Goal: Transaction & Acquisition: Purchase product/service

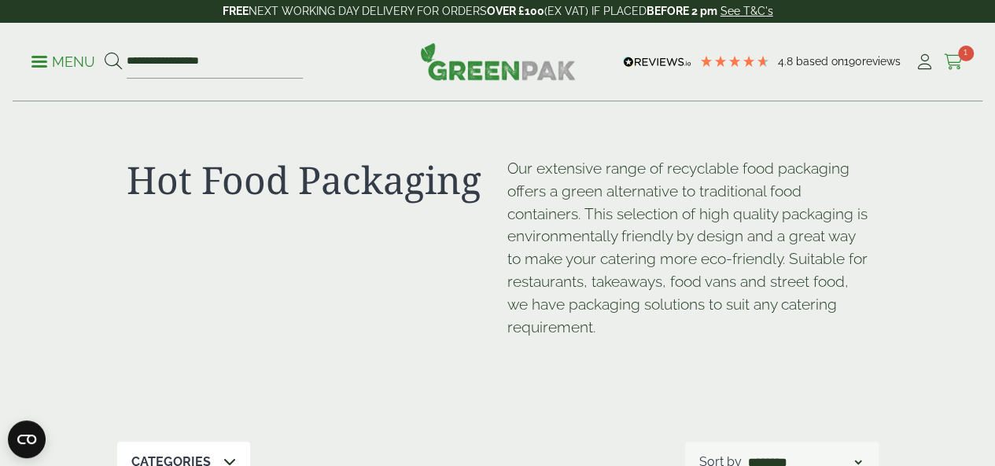
click at [959, 53] on span "1" at bounding box center [966, 54] width 16 height 16
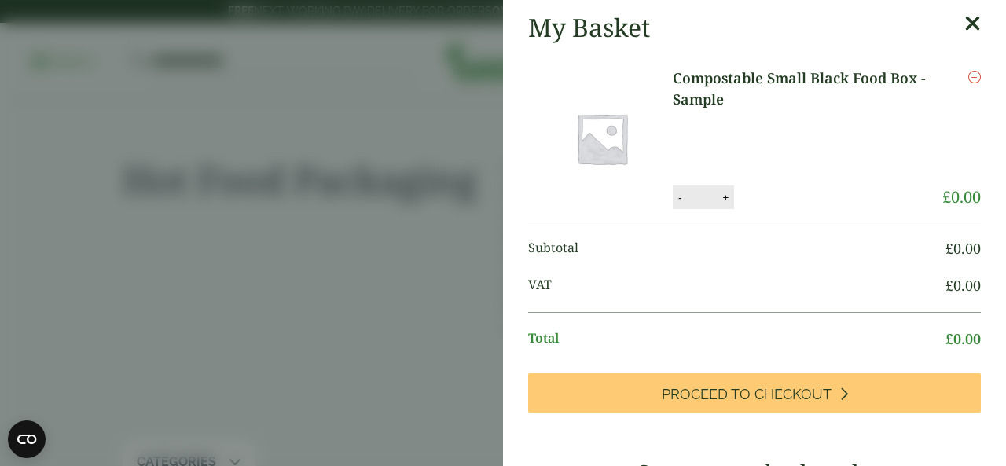
click at [332, 167] on aside "My Basket Compostable Small Black Food Box - Sample Compostable Small Black Foo…" at bounding box center [503, 233] width 1006 height 466
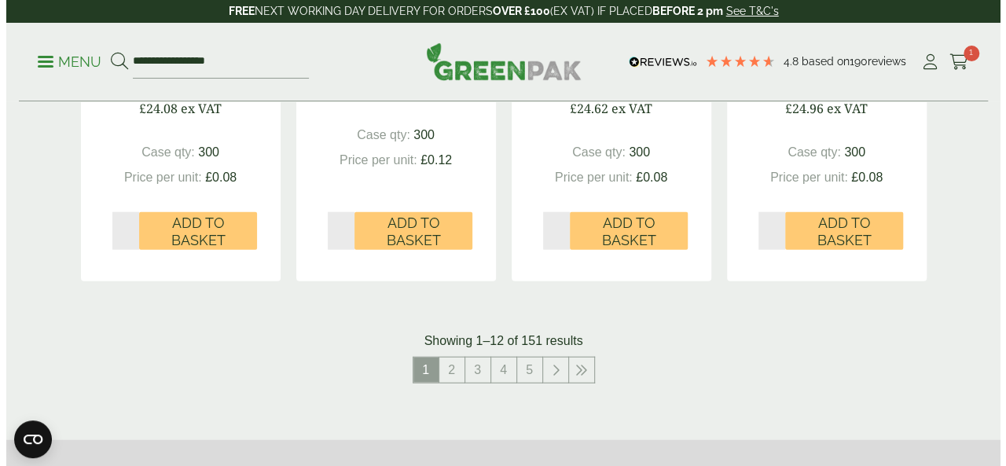
scroll to position [1784, 0]
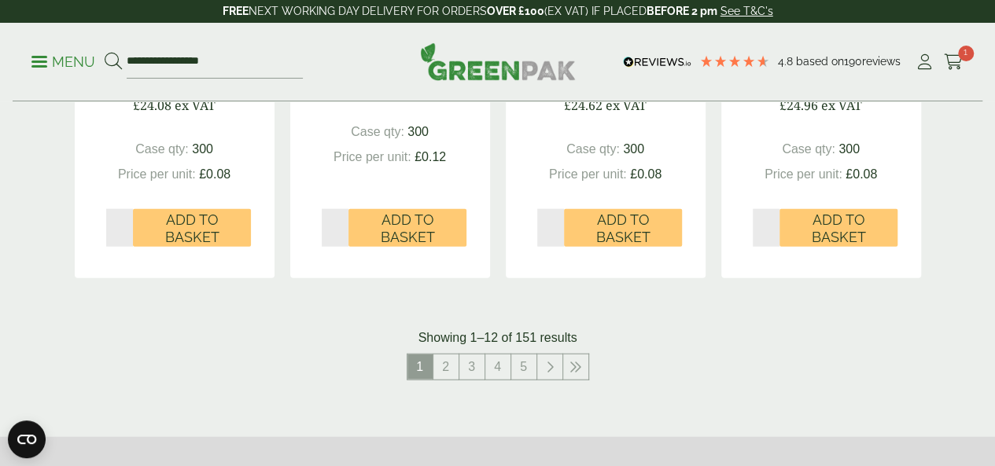
click at [47, 67] on p "Menu" at bounding box center [63, 62] width 64 height 19
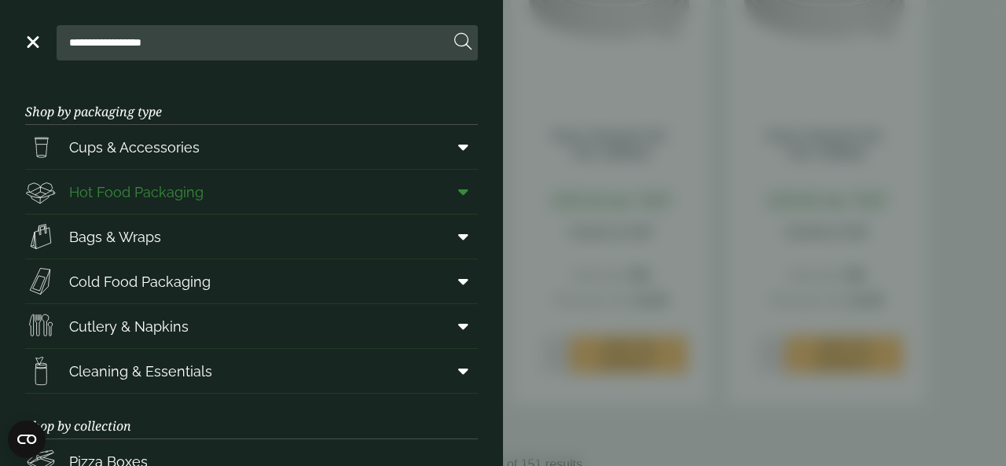
click at [82, 186] on span "Hot Food Packaging" at bounding box center [136, 192] width 134 height 21
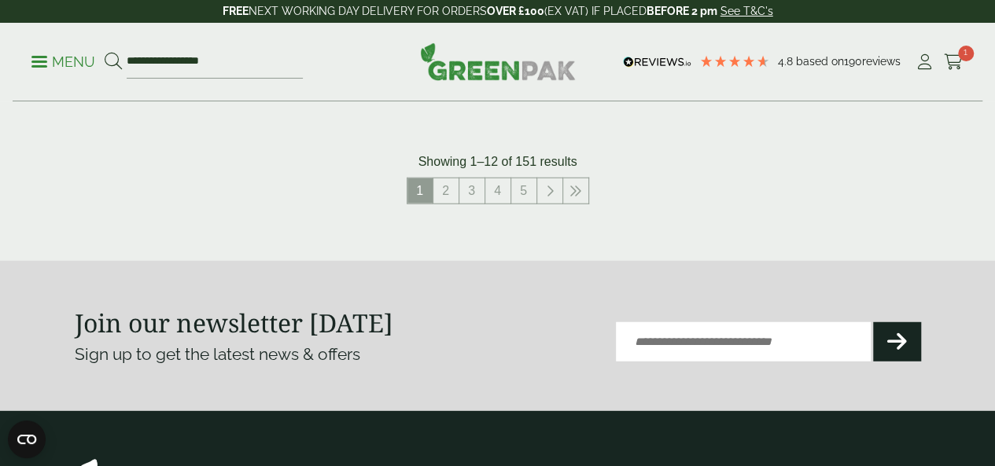
scroll to position [1909, 0]
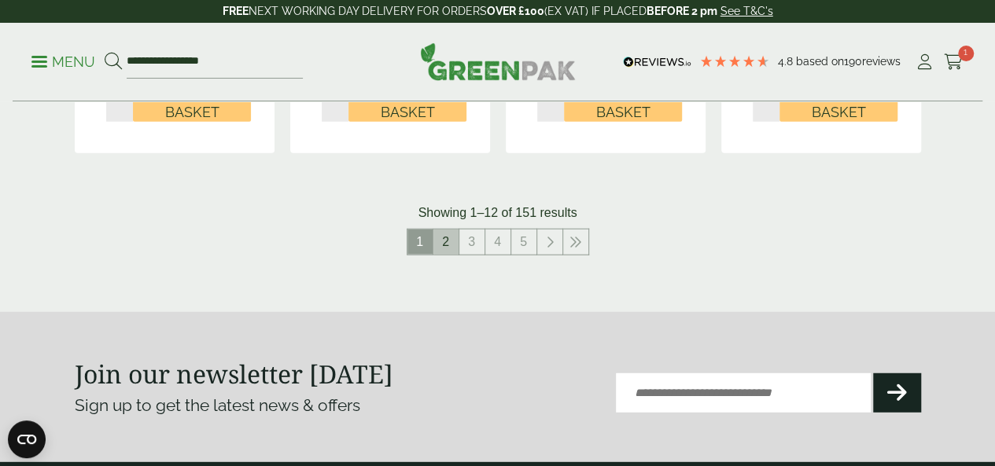
click at [454, 255] on link "2" at bounding box center [445, 242] width 25 height 25
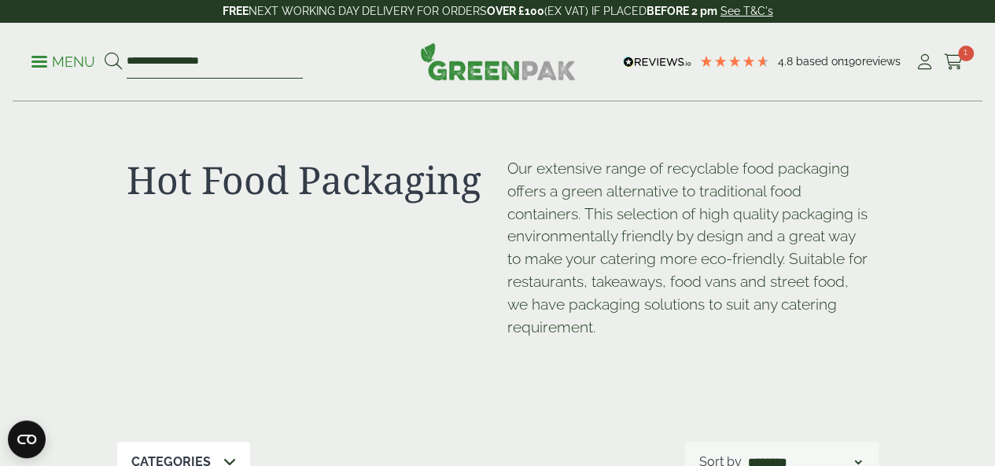
click at [175, 59] on input "**********" at bounding box center [215, 62] width 176 height 33
click at [261, 64] on input "**********" at bounding box center [215, 62] width 176 height 33
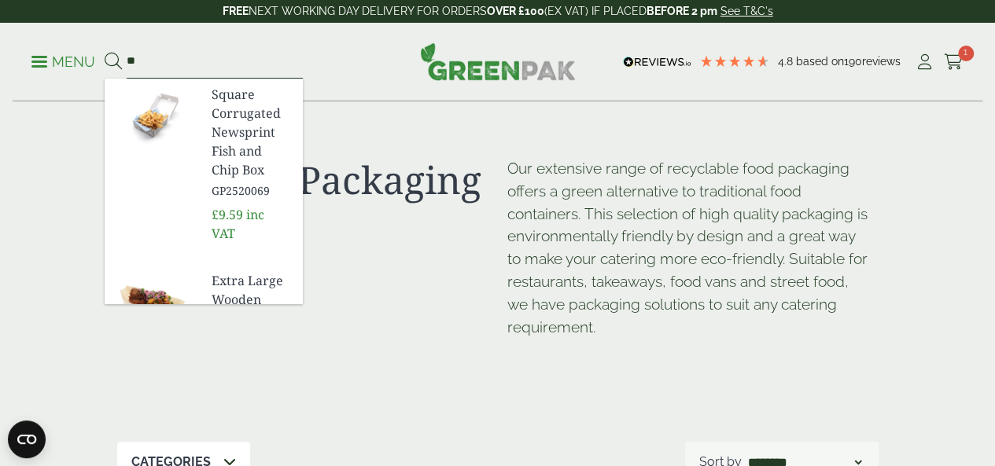
type input "*"
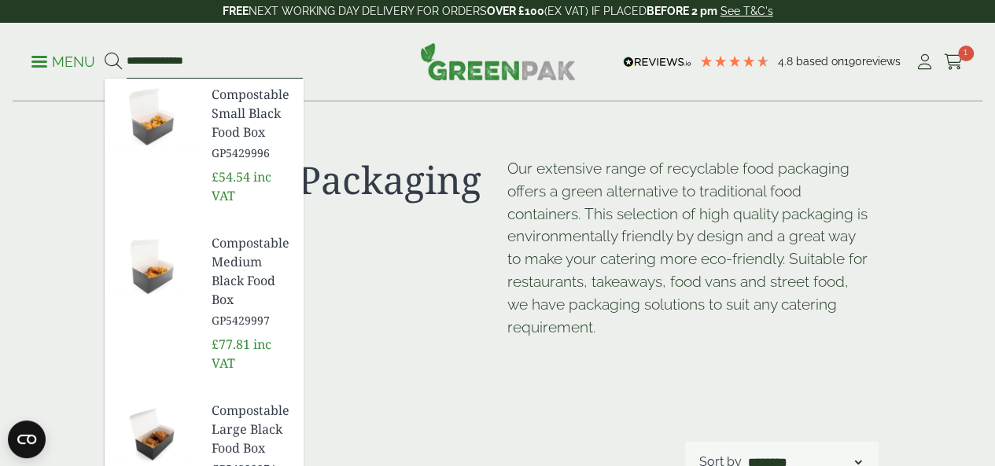
type input "**********"
click at [186, 119] on img at bounding box center [152, 116] width 94 height 75
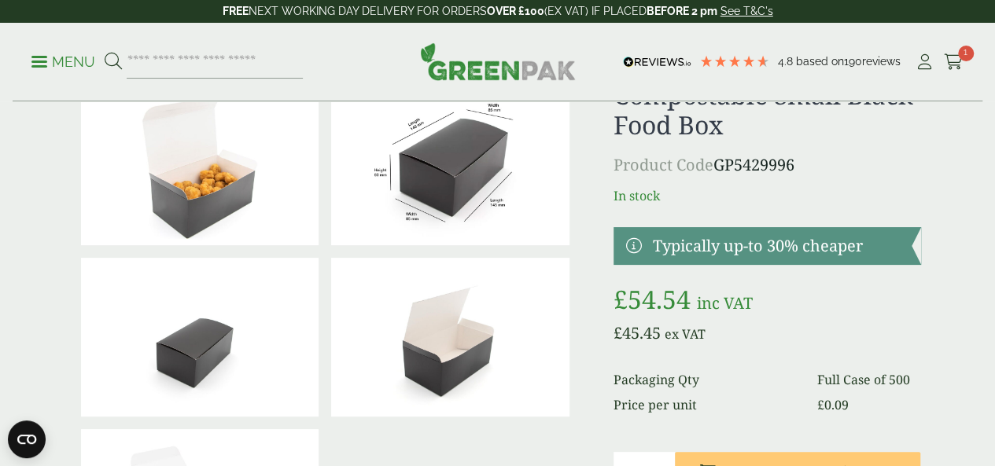
scroll to position [65, 0]
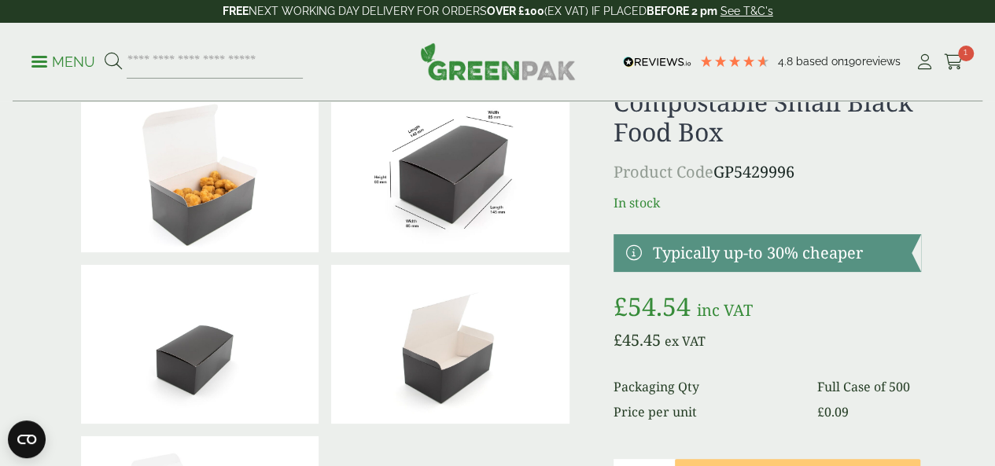
drag, startPoint x: 1006, startPoint y: 37, endPoint x: 1003, endPoint y: 48, distance: 11.3
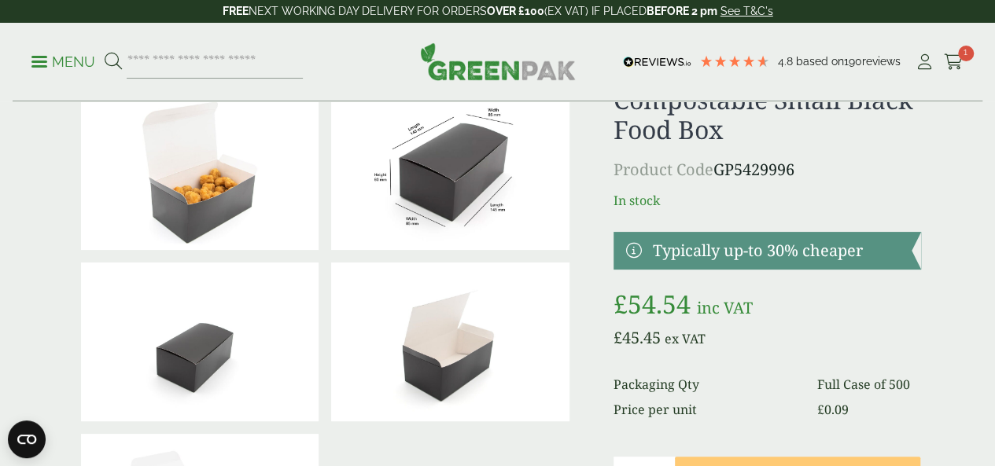
scroll to position [3, 0]
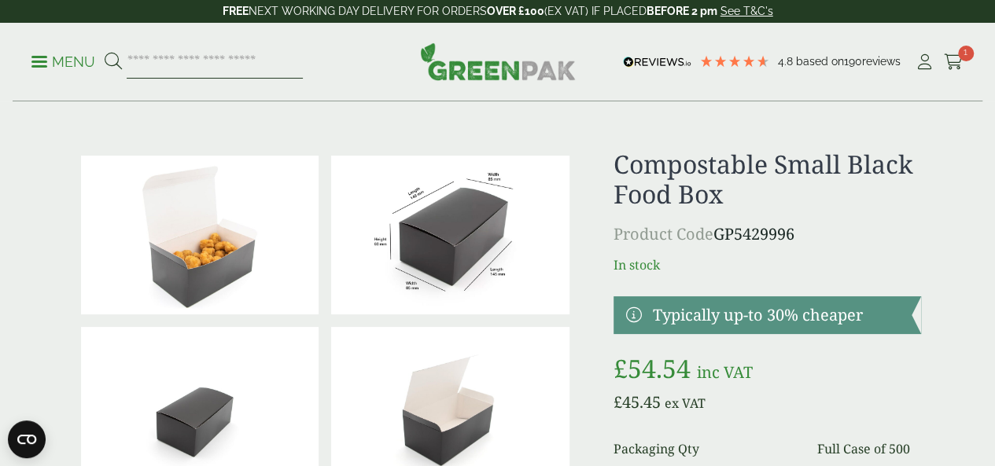
click at [294, 60] on input "search" at bounding box center [215, 62] width 176 height 33
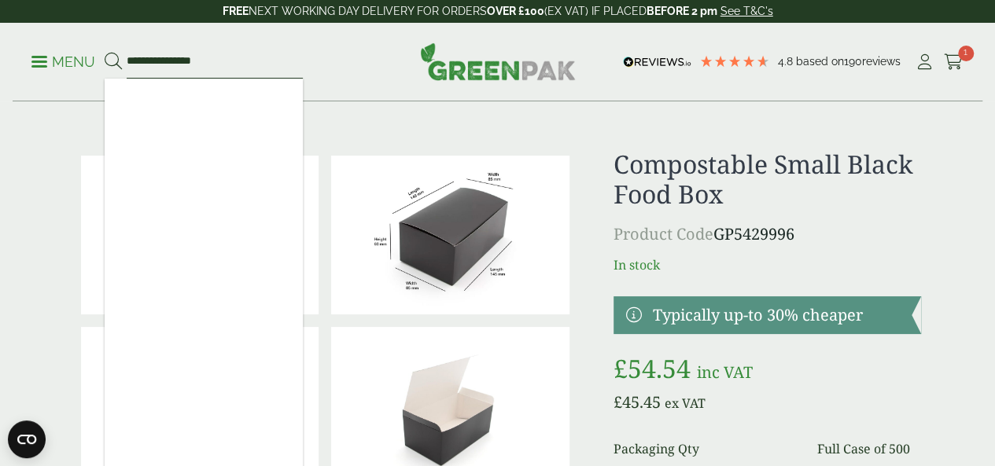
type input "**********"
click at [105, 52] on button at bounding box center [113, 62] width 17 height 20
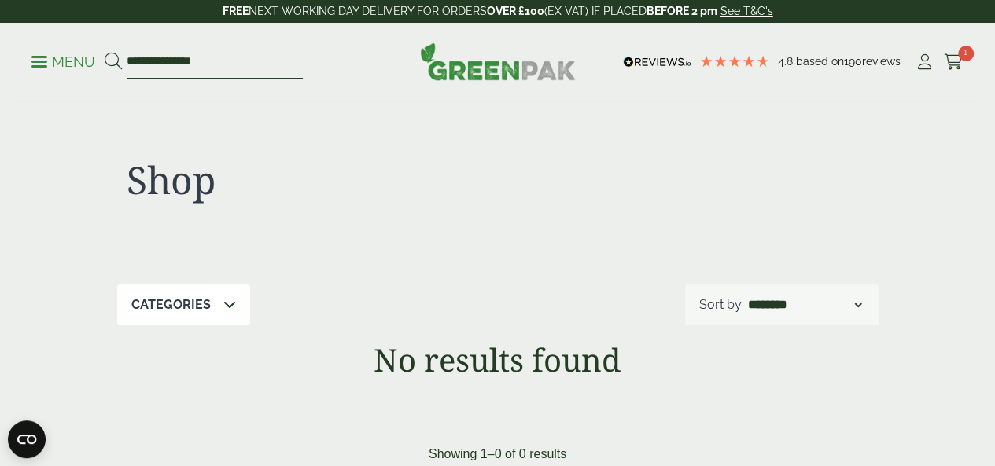
click at [292, 59] on input "**********" at bounding box center [215, 62] width 176 height 33
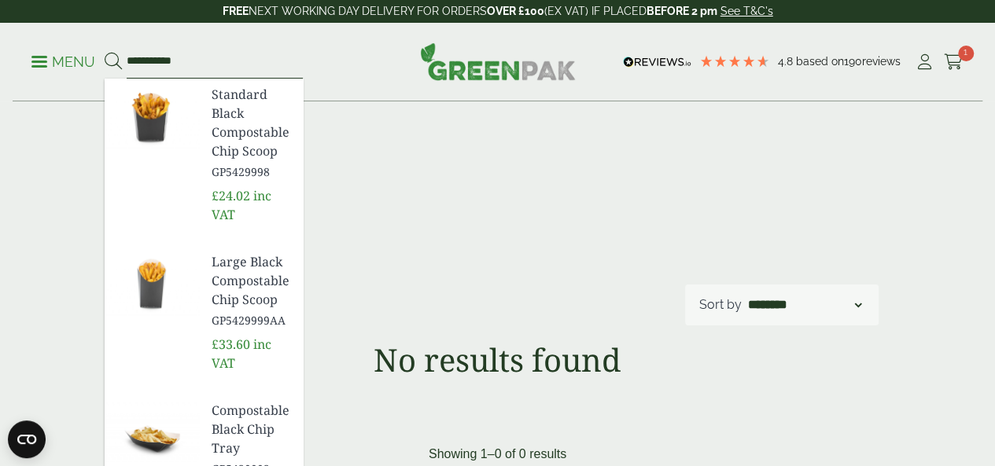
type input "**********"
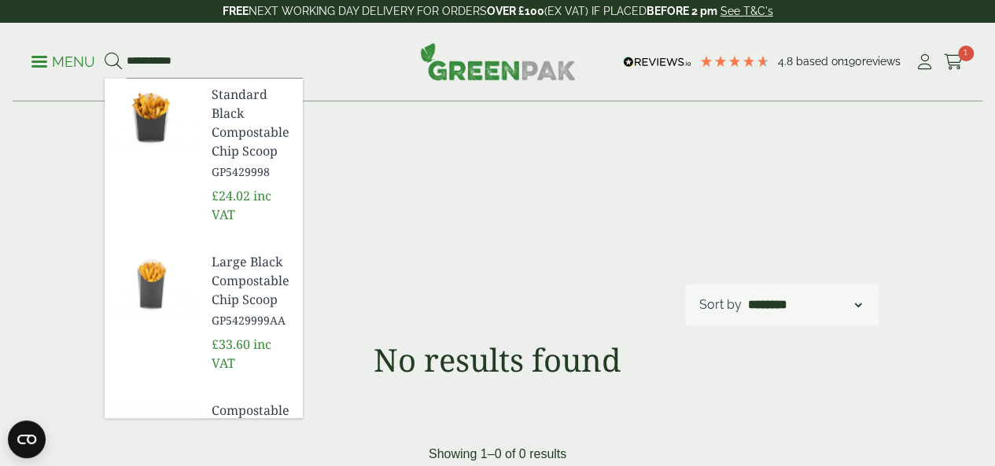
click at [278, 119] on span "Standard Black Compostable Chip Scoop" at bounding box center [250, 122] width 79 height 75
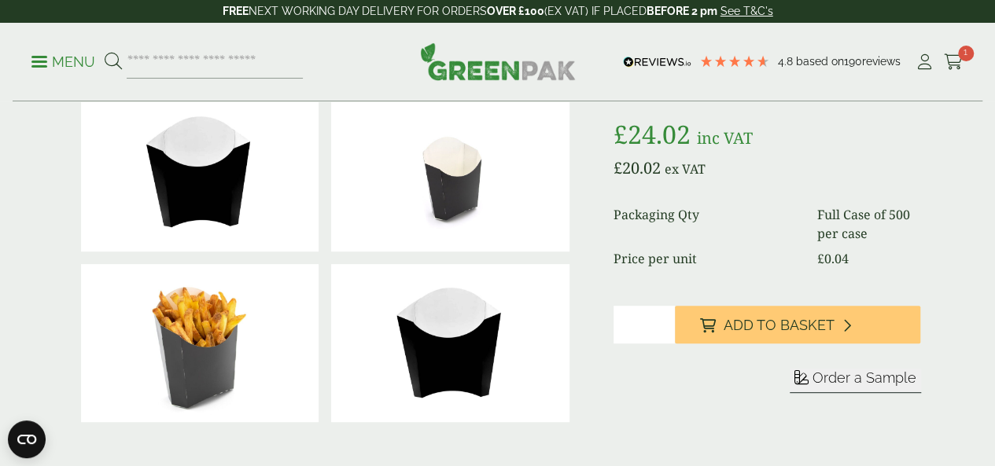
scroll to position [274, 0]
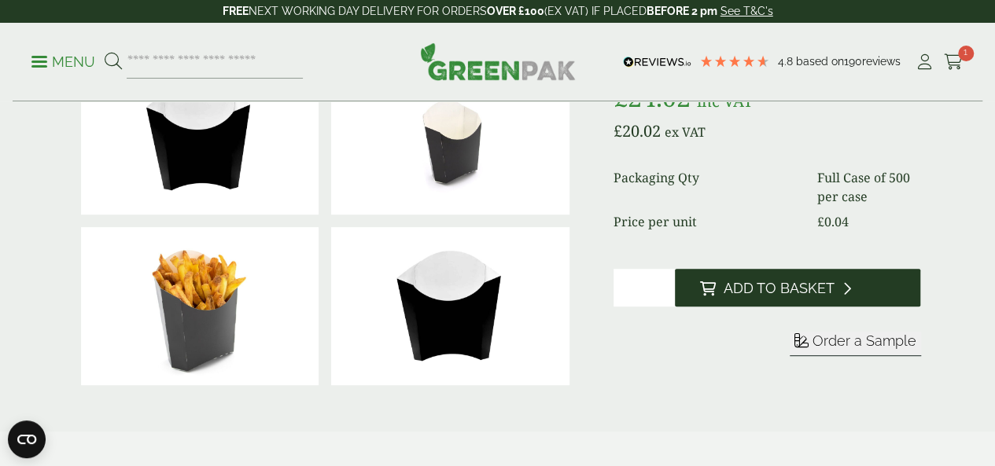
click at [781, 297] on span "Add to Basket" at bounding box center [778, 288] width 111 height 17
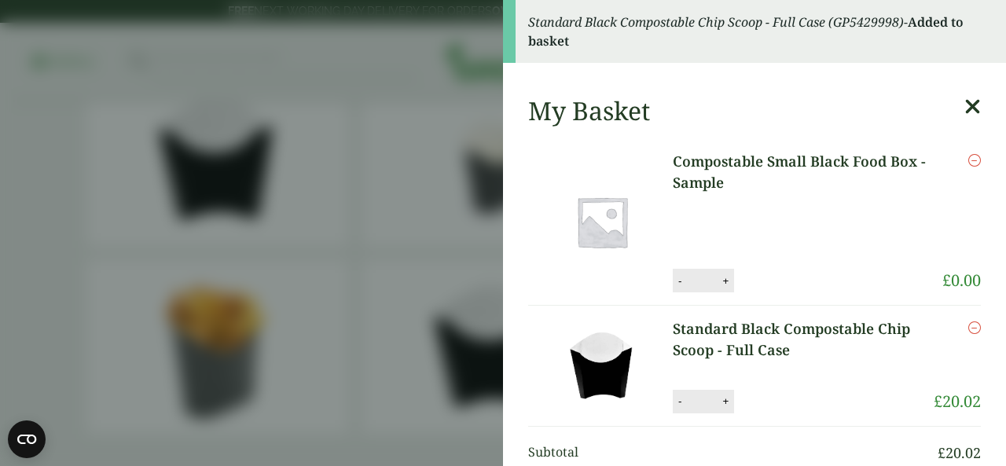
drag, startPoint x: 1005, startPoint y: 105, endPoint x: 1006, endPoint y: 86, distance: 18.9
click at [994, 86] on aside "Standard Black Compostable Chip Scoop - Full Case (GP5429998) - Added to basket…" at bounding box center [503, 233] width 1006 height 466
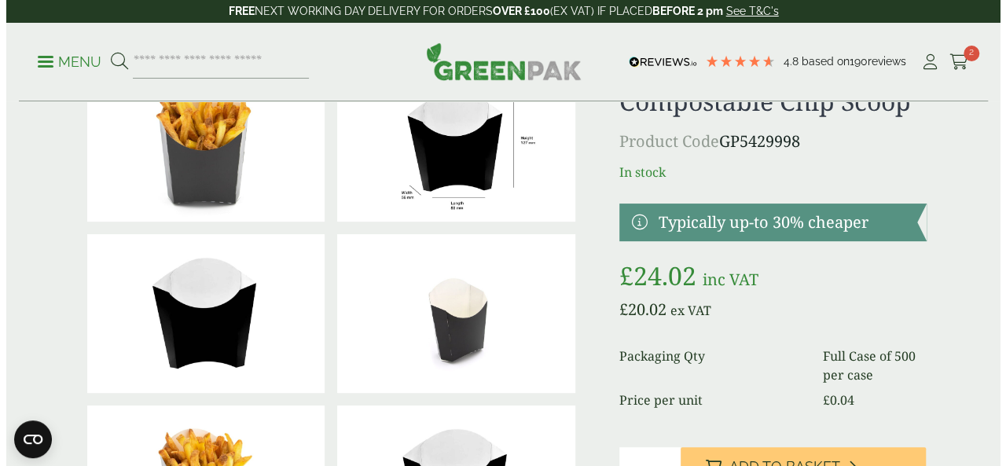
scroll to position [86, 0]
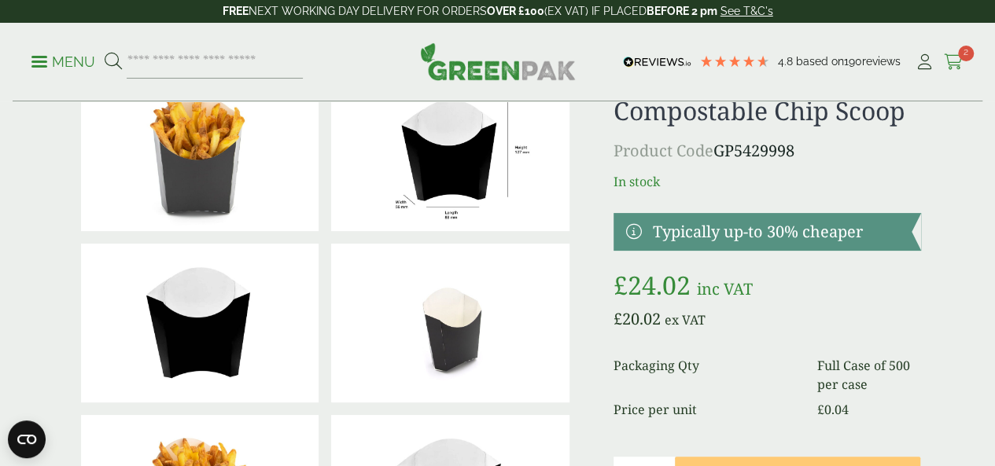
click at [953, 50] on link "Cart 2" at bounding box center [953, 62] width 20 height 24
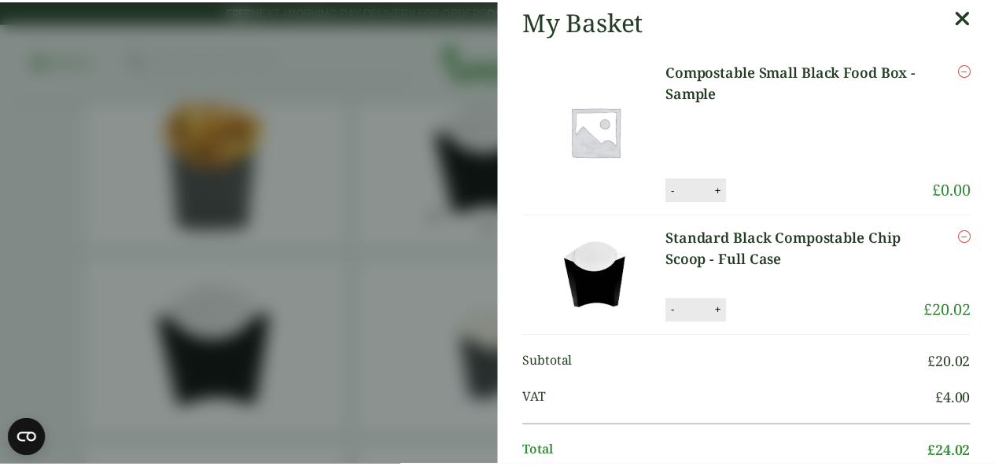
scroll to position [0, 0]
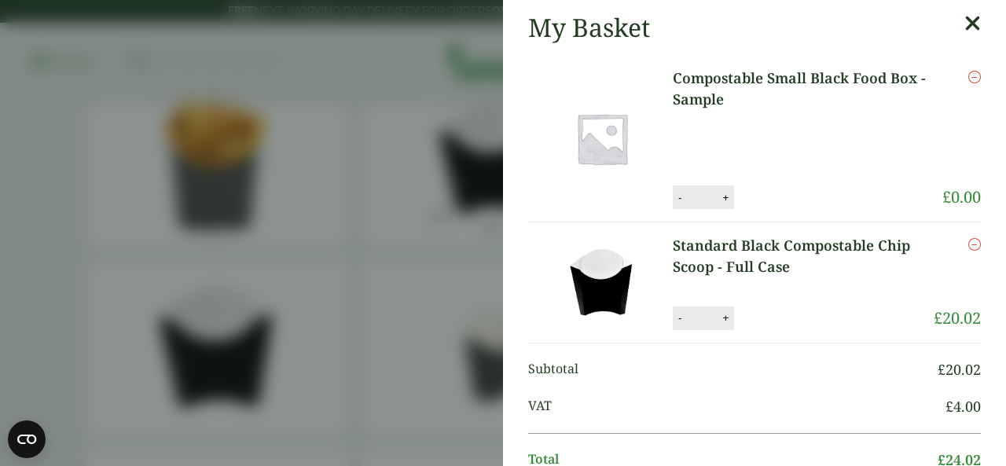
click at [471, 64] on aside "My Basket Compostable Small Black Food Box - Sample Compostable Small Black Foo…" at bounding box center [503, 233] width 1006 height 466
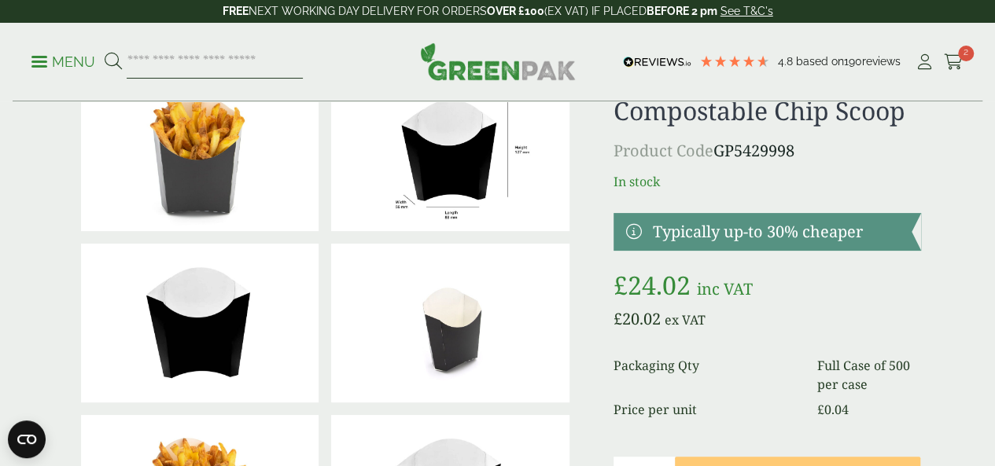
click at [281, 59] on input "search" at bounding box center [215, 62] width 176 height 33
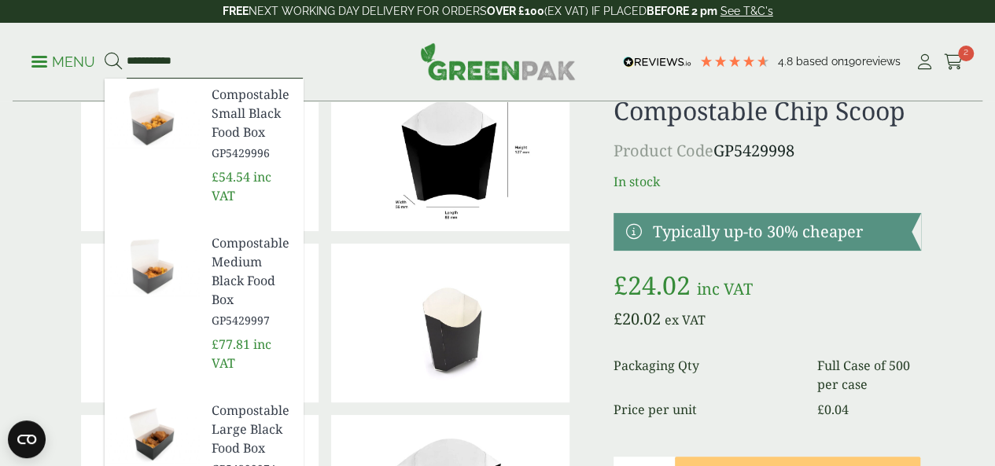
type input "**********"
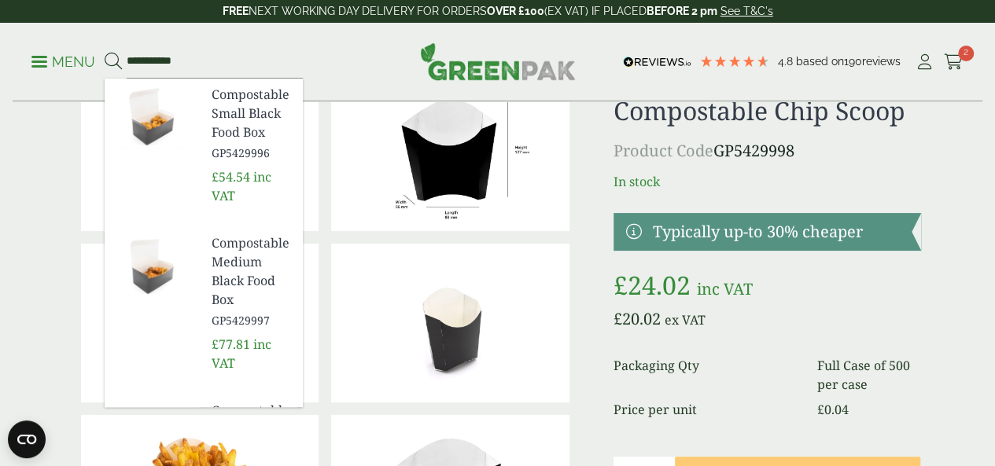
click at [190, 123] on img at bounding box center [152, 116] width 94 height 75
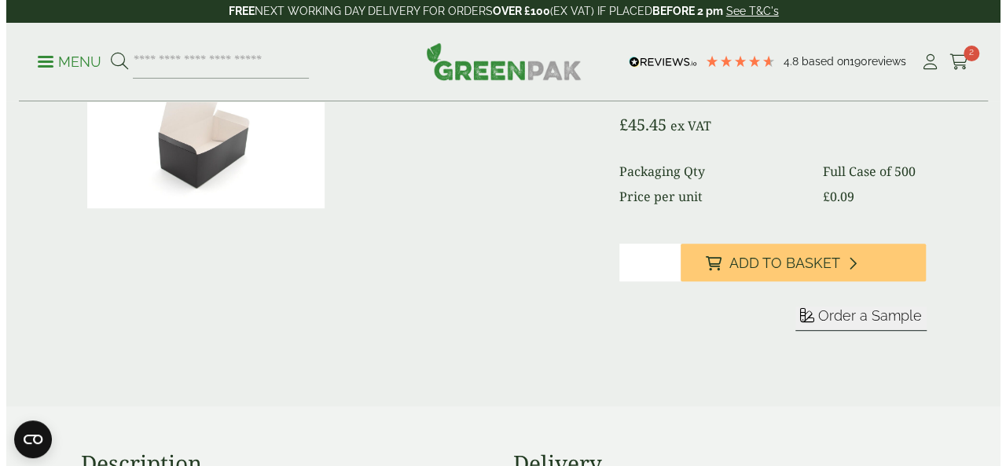
scroll to position [290, 0]
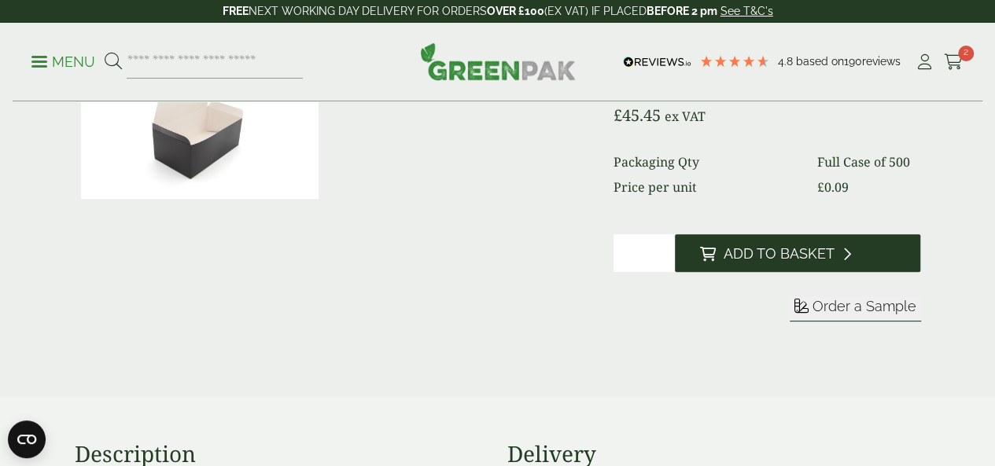
click at [874, 272] on button "Add to Basket" at bounding box center [798, 253] width 246 height 38
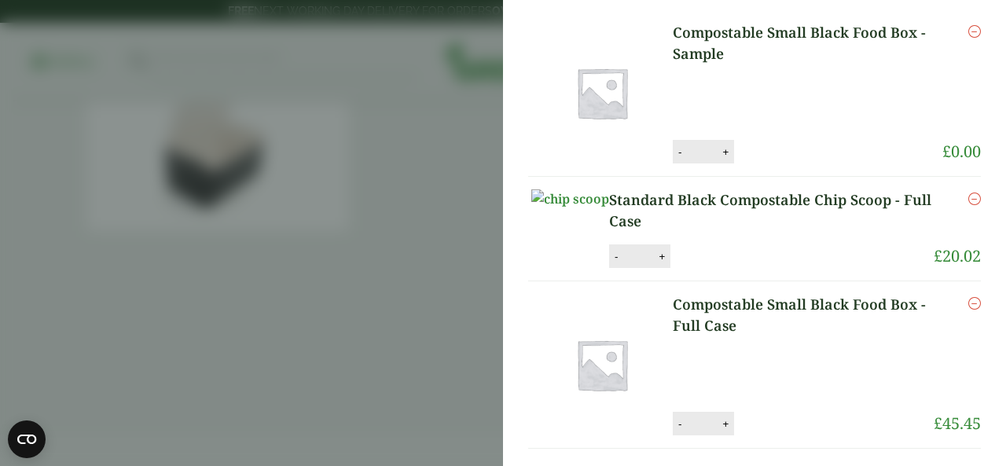
scroll to position [44, 0]
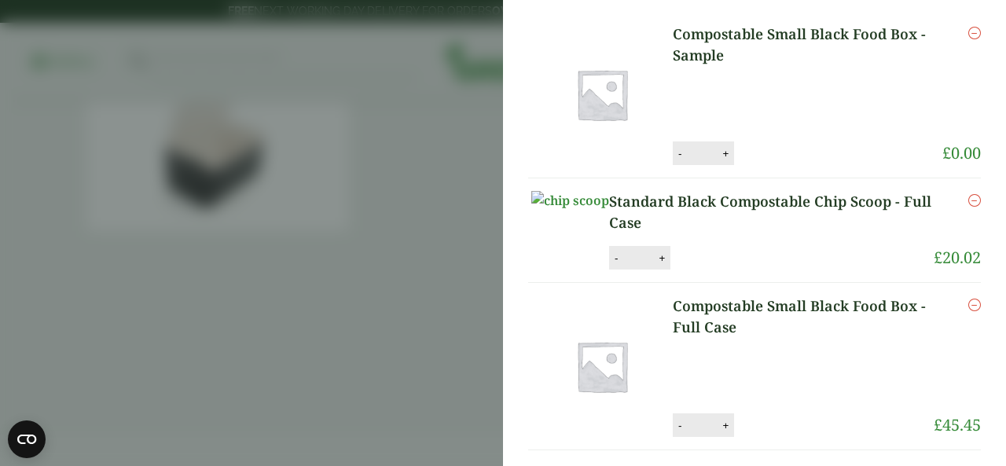
click at [969, 35] on icon "Remove this item" at bounding box center [975, 33] width 13 height 13
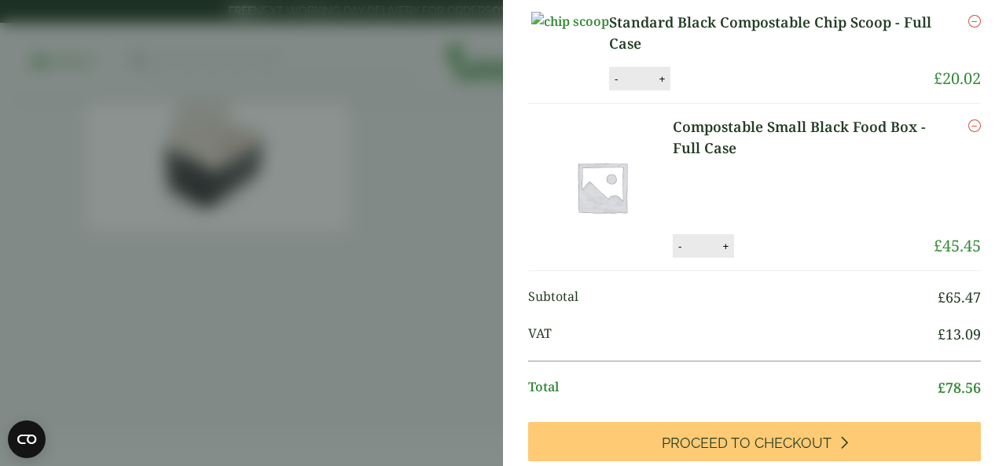
scroll to position [108, 0]
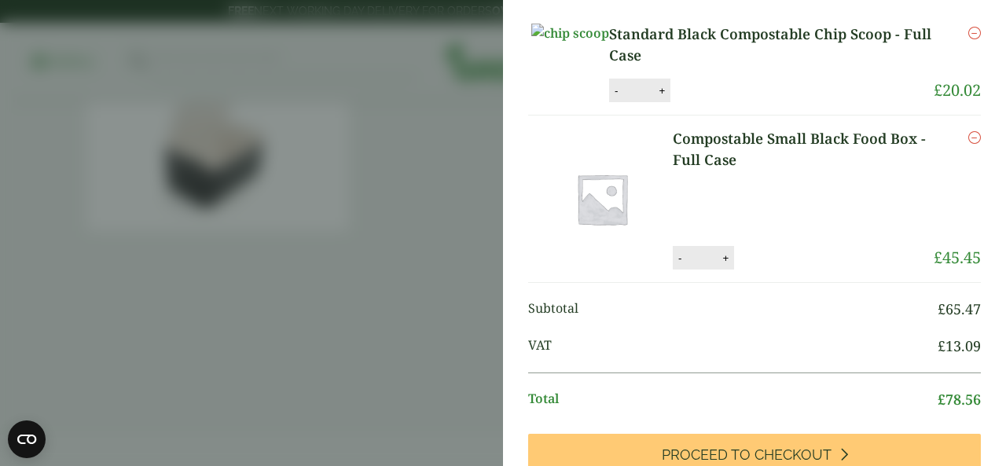
click at [733, 169] on link "Compostable Small Black Food Box - Full Case" at bounding box center [803, 149] width 261 height 42
